Goal: Transaction & Acquisition: Purchase product/service

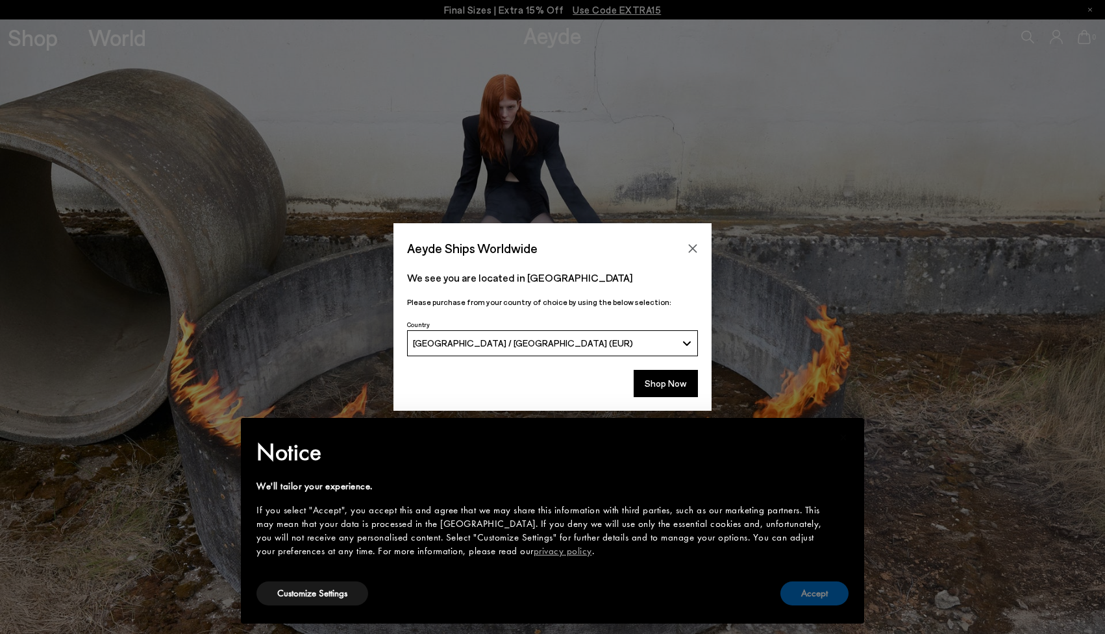
click at [814, 595] on button "Accept" at bounding box center [815, 594] width 68 height 24
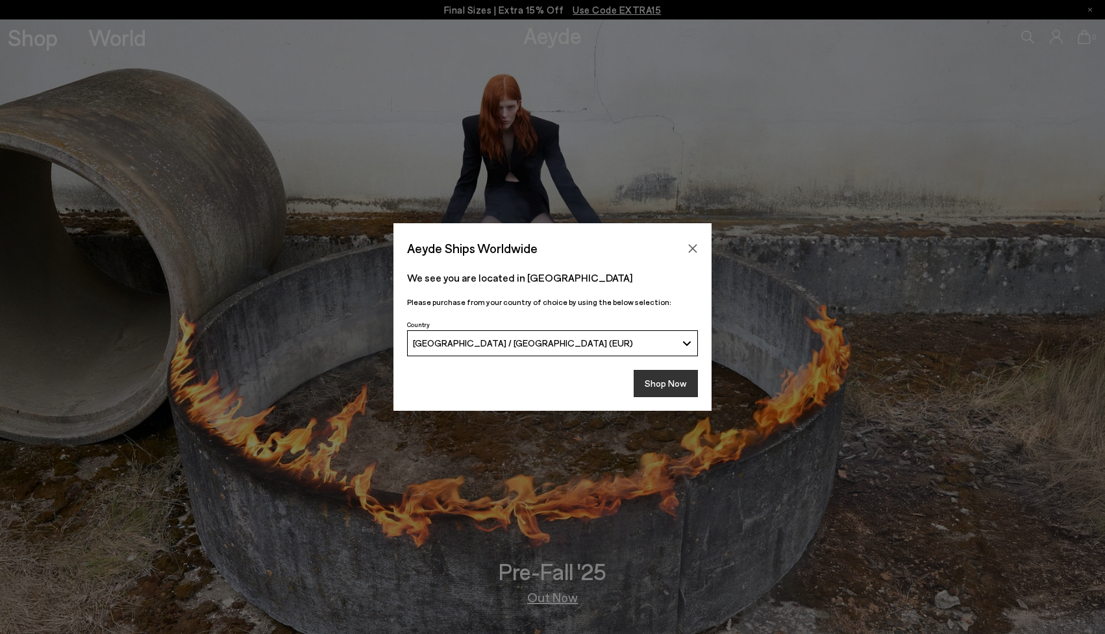
click at [664, 377] on button "Shop Now" at bounding box center [666, 383] width 64 height 27
click at [668, 391] on button "Shop Now" at bounding box center [666, 383] width 64 height 27
click at [669, 382] on button "Shop Now" at bounding box center [666, 383] width 64 height 27
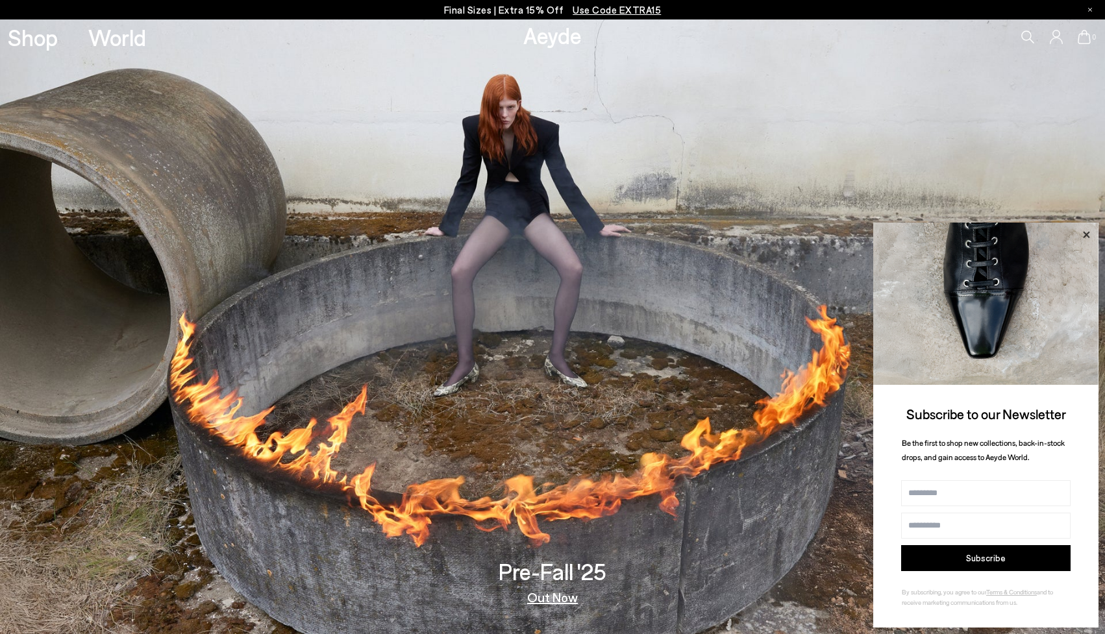
click at [1085, 232] on icon at bounding box center [1086, 235] width 17 height 17
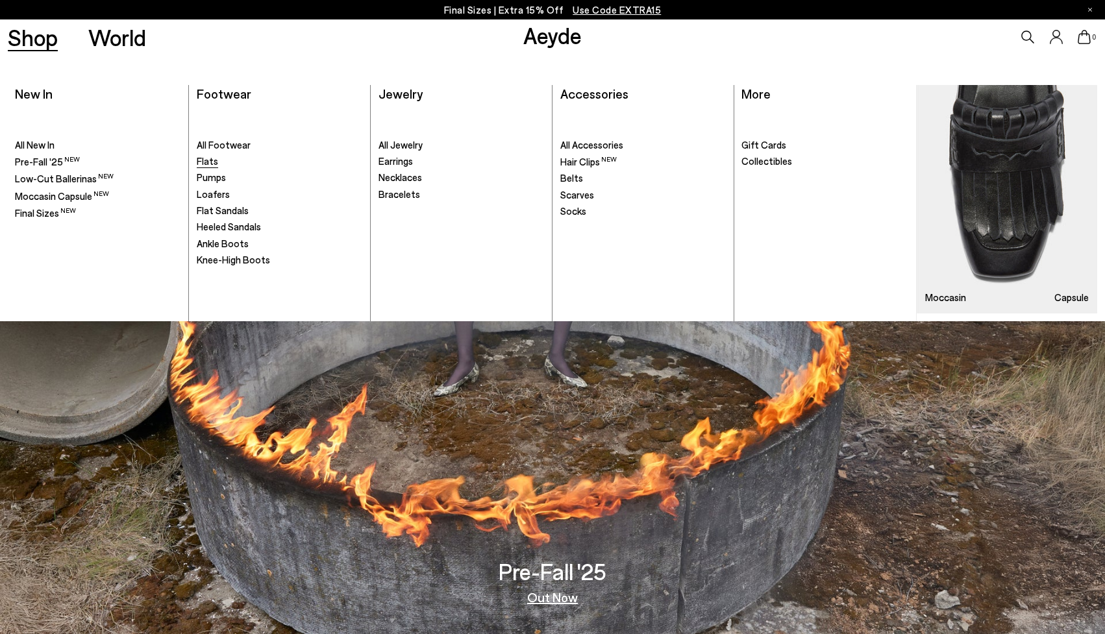
click at [203, 157] on span "Flats" at bounding box center [207, 161] width 21 height 12
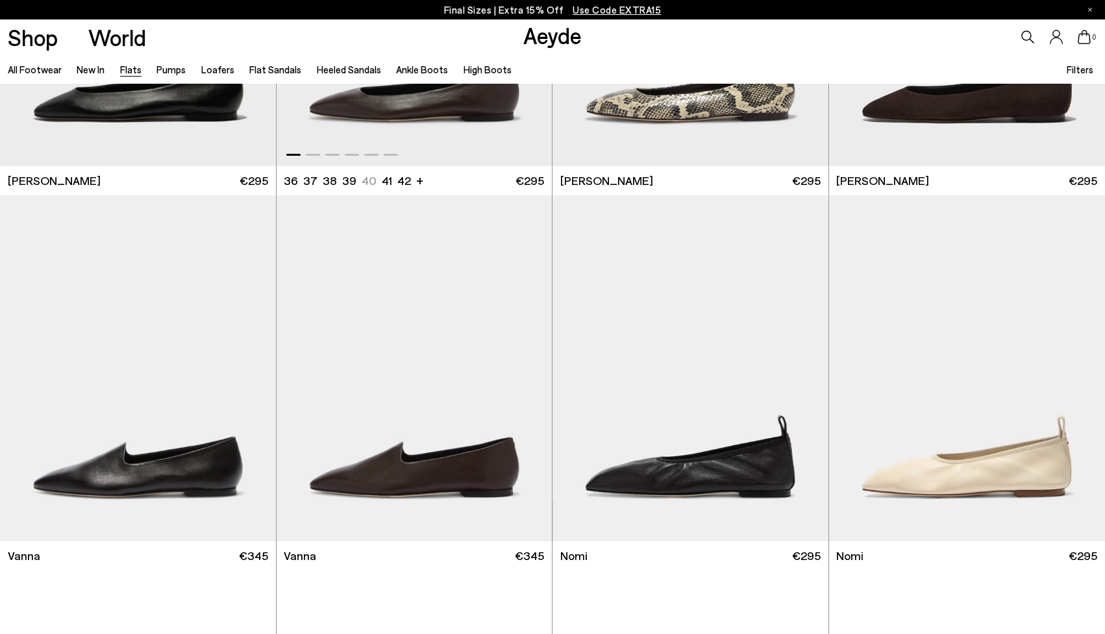
scroll to position [626, 0]
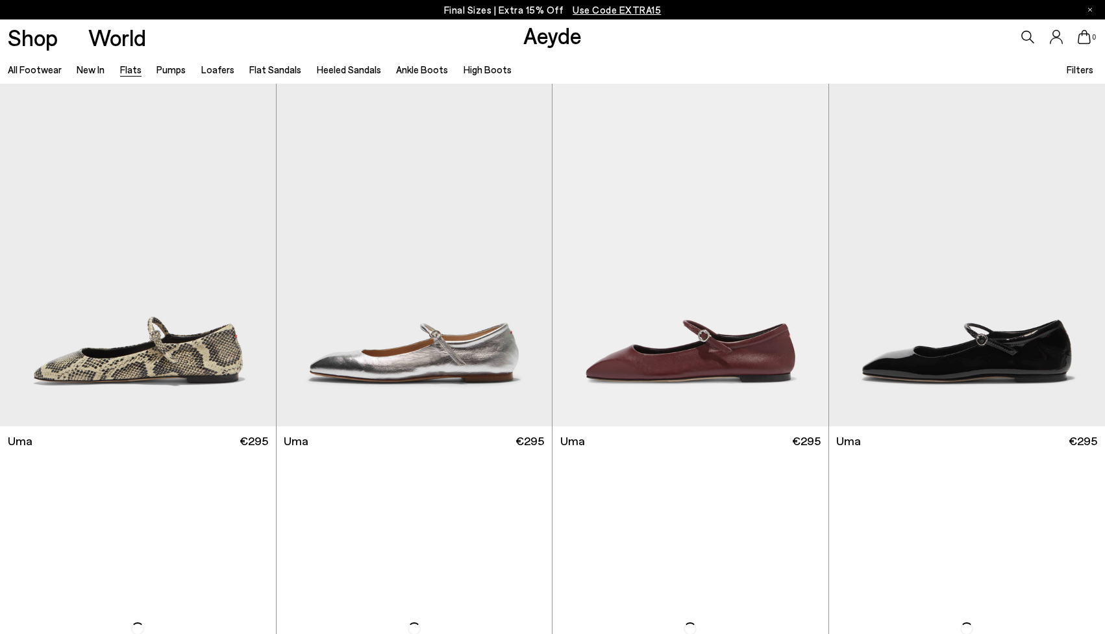
scroll to position [1129, 0]
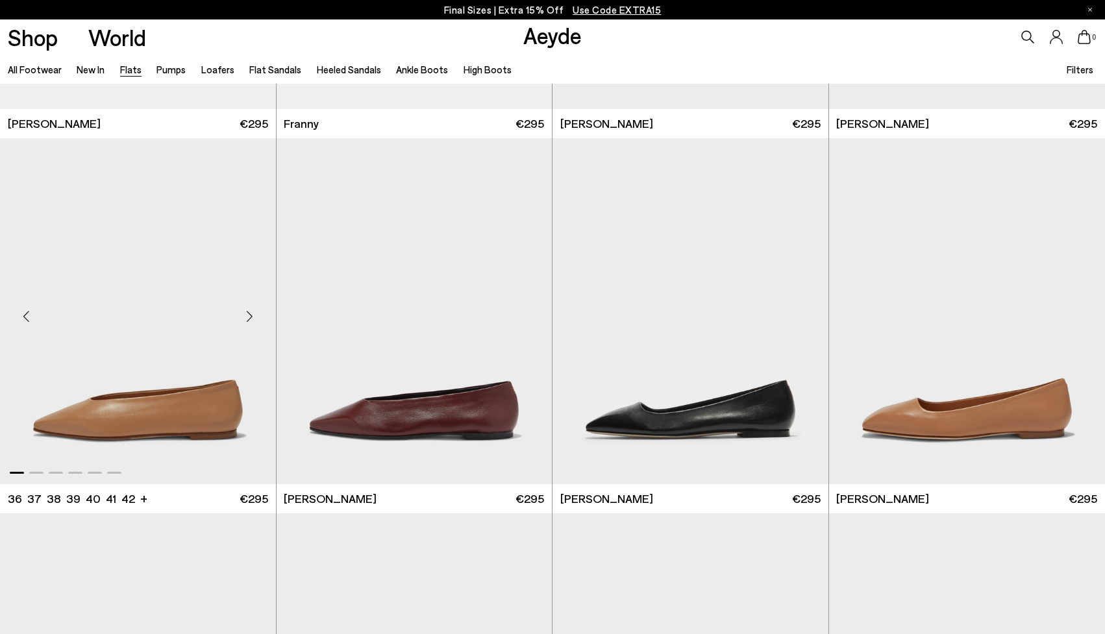
scroll to position [4498, 0]
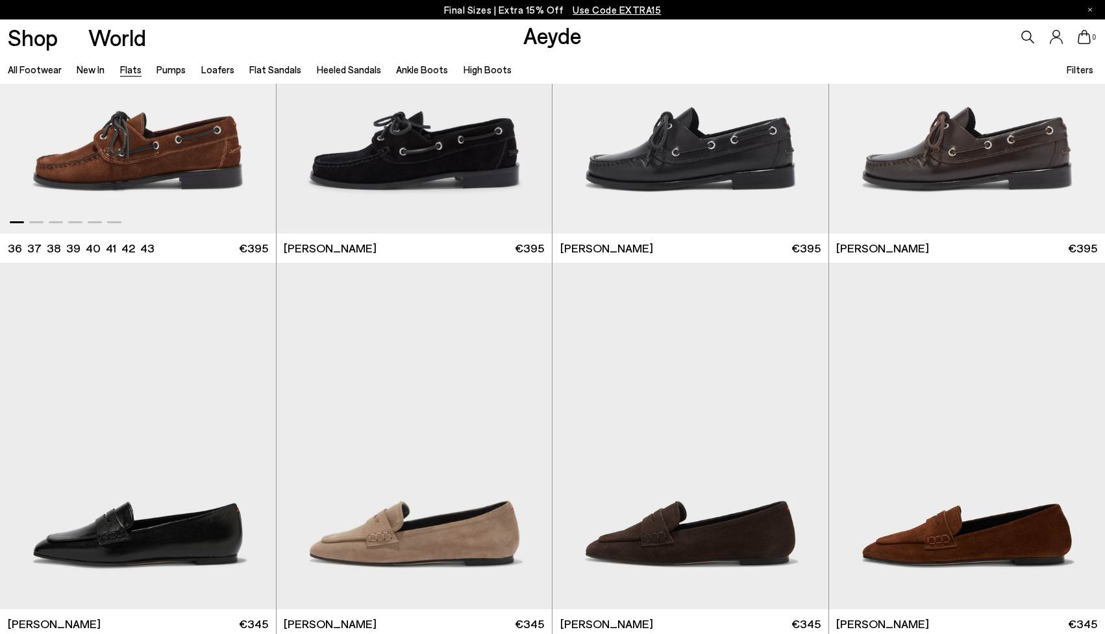
scroll to position [6959, 0]
